Goal: Check status: Check status

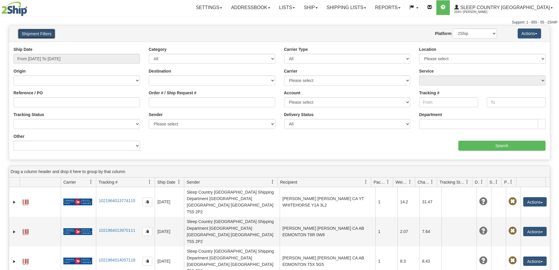
click at [55, 32] on button "Shipment Filters" at bounding box center [36, 34] width 37 height 10
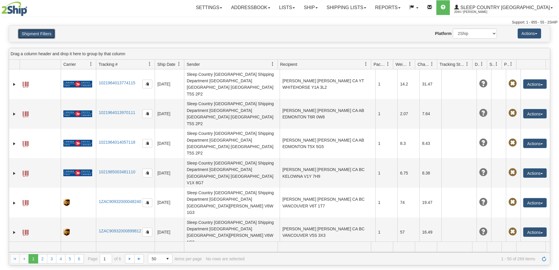
click at [55, 32] on button "Shipment Filters" at bounding box center [36, 34] width 37 height 10
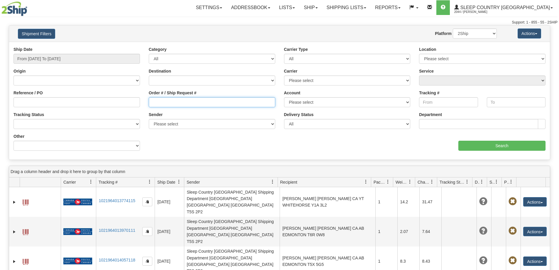
click at [223, 104] on input "Order # / Ship Request #" at bounding box center [212, 102] width 127 height 10
paste input "9000H921353"
type input "9000H921353"
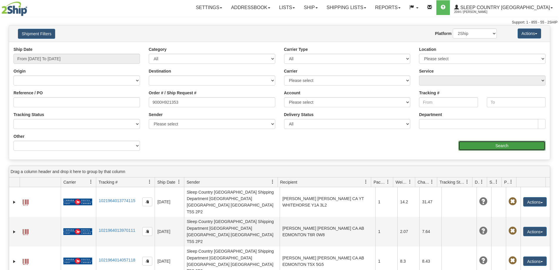
click at [459, 144] on input "Search" at bounding box center [502, 146] width 87 height 10
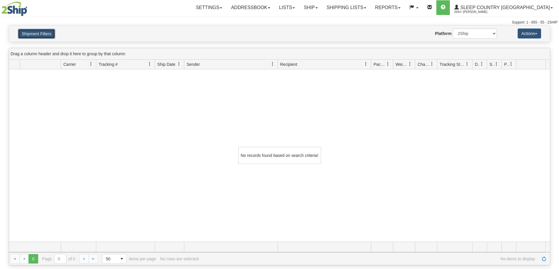
click at [49, 35] on button "Shipment Filters" at bounding box center [36, 34] width 37 height 10
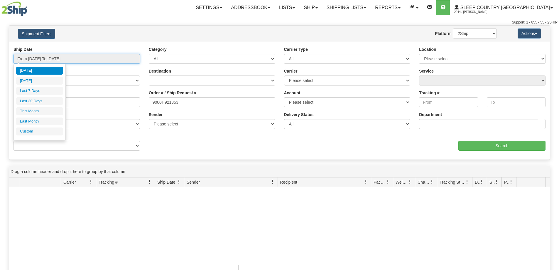
click at [95, 60] on input "From [DATE] To [DATE]" at bounding box center [77, 59] width 127 height 10
click at [40, 121] on li "Last Month" at bounding box center [39, 121] width 47 height 8
type input "From [DATE] To [DATE]"
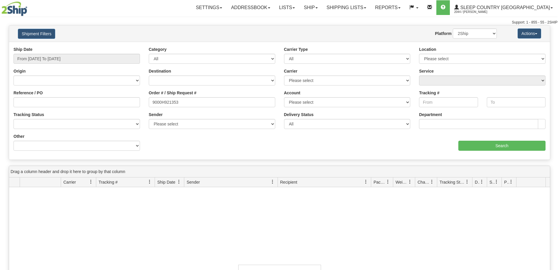
click at [530, 151] on div "Ship Date From [DATE] To [DATE] Category All Inbound Outbound Carrier Type All …" at bounding box center [279, 100] width 541 height 109
click at [513, 148] on input "Search" at bounding box center [502, 146] width 87 height 10
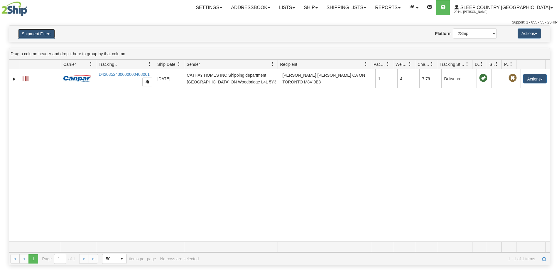
click at [53, 34] on button "Shipment Filters" at bounding box center [36, 34] width 37 height 10
